Goal: Transaction & Acquisition: Purchase product/service

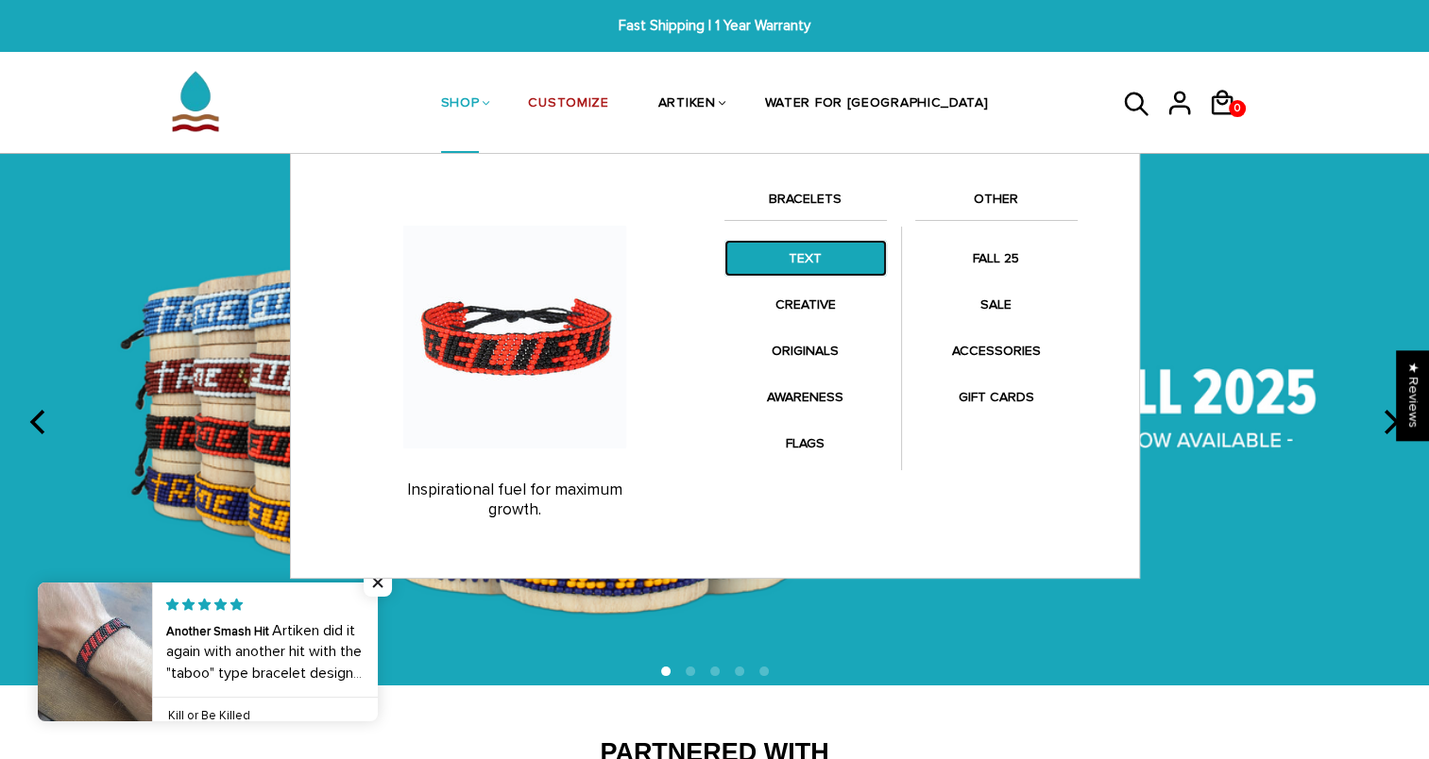
click at [814, 266] on link "TEXT" at bounding box center [805, 258] width 162 height 37
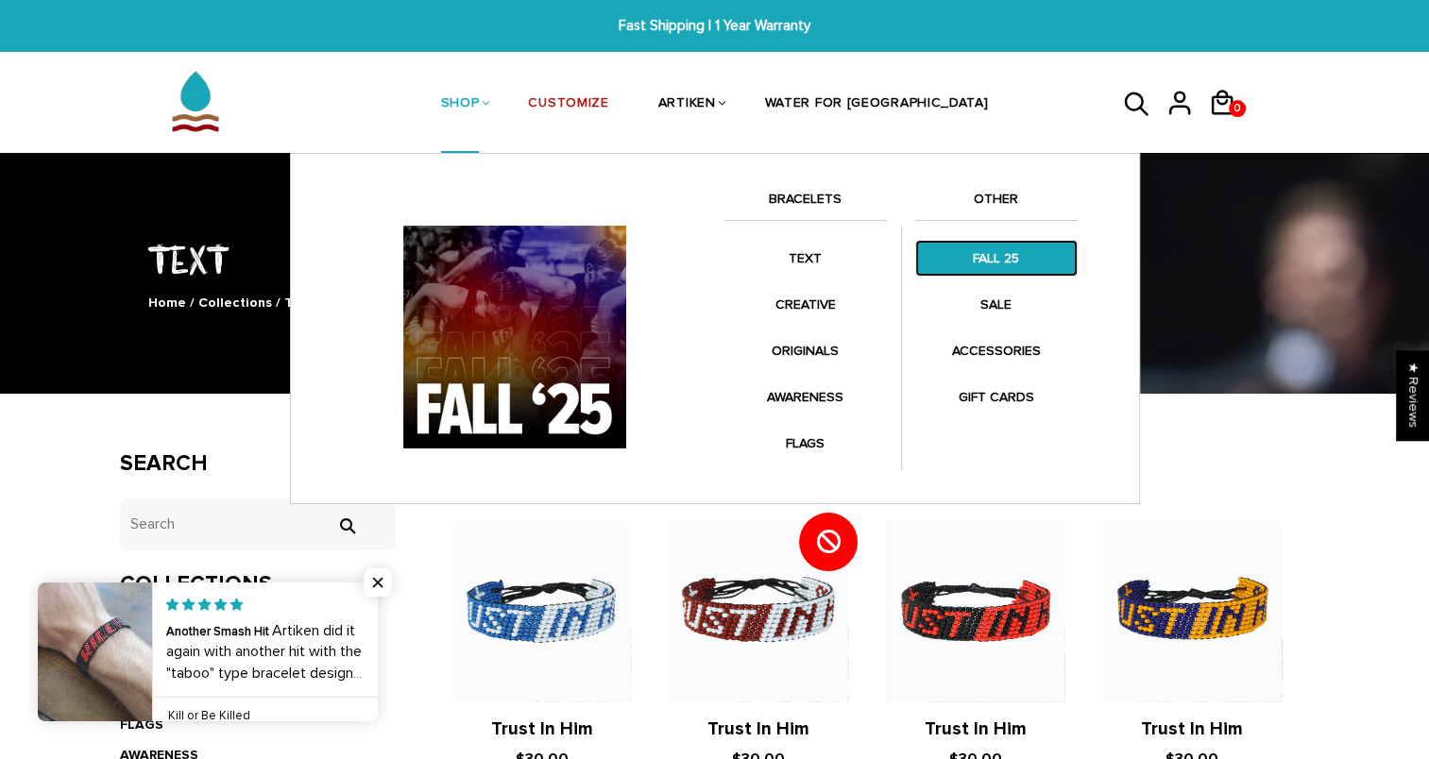
click at [1035, 264] on link "FALL 25" at bounding box center [996, 258] width 162 height 37
